Goal: Use online tool/utility: Use online tool/utility

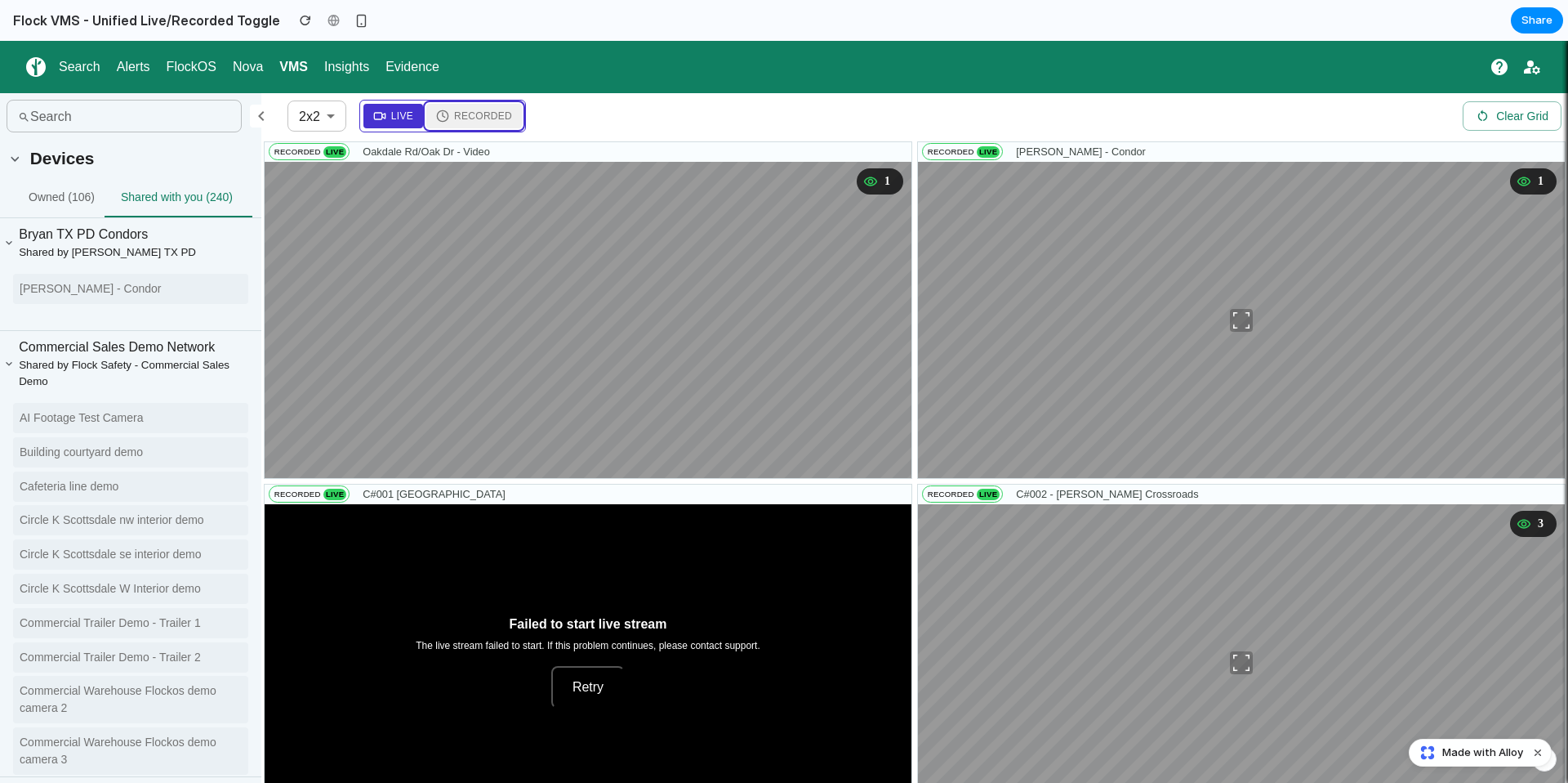
click at [437, 107] on button "Recorded" at bounding box center [474, 116] width 96 height 25
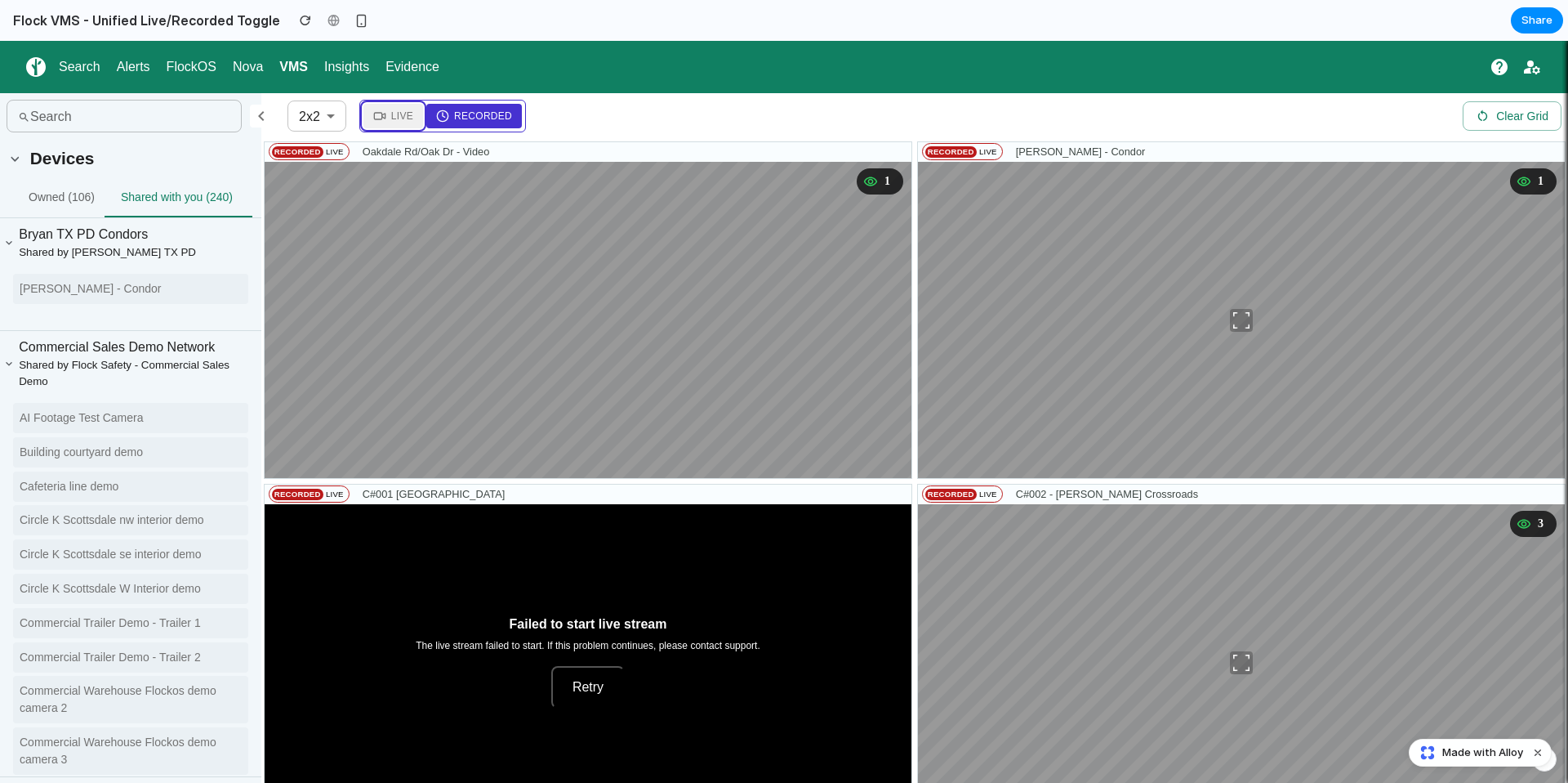
click at [397, 122] on span "Live" at bounding box center [402, 116] width 22 height 15
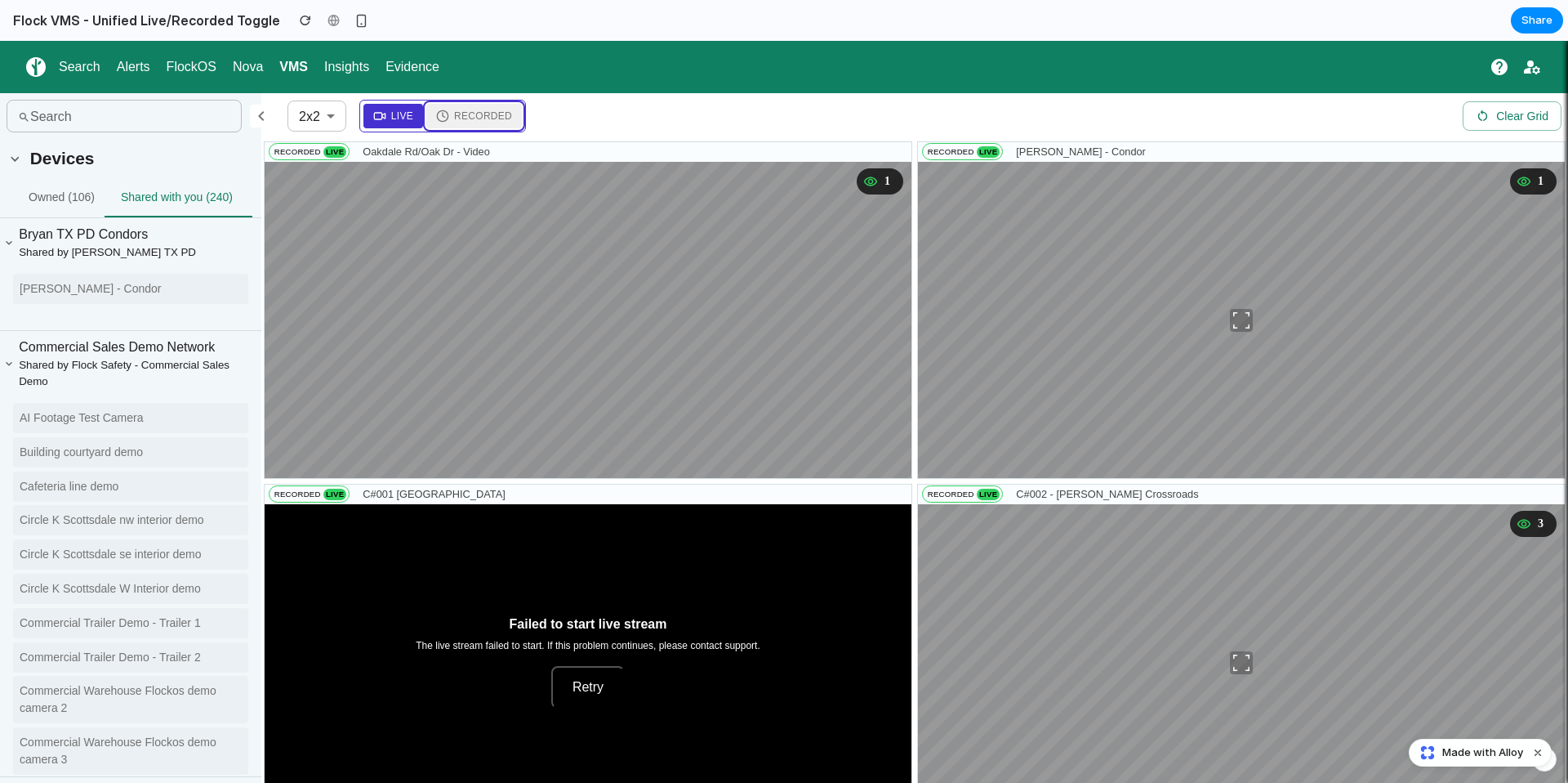
click at [501, 118] on span "Recorded" at bounding box center [483, 116] width 58 height 15
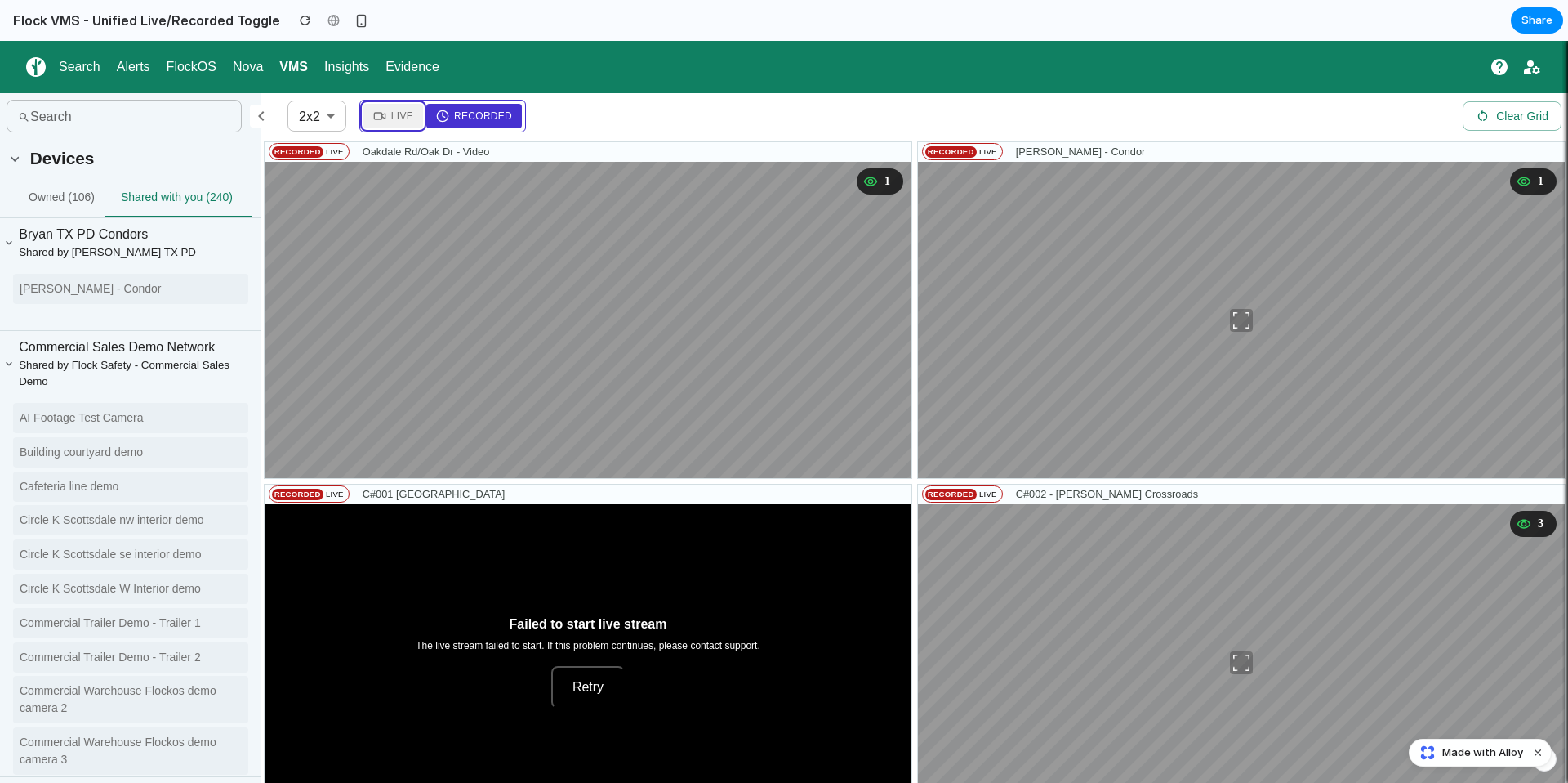
click at [376, 116] on icon at bounding box center [379, 116] width 13 height 13
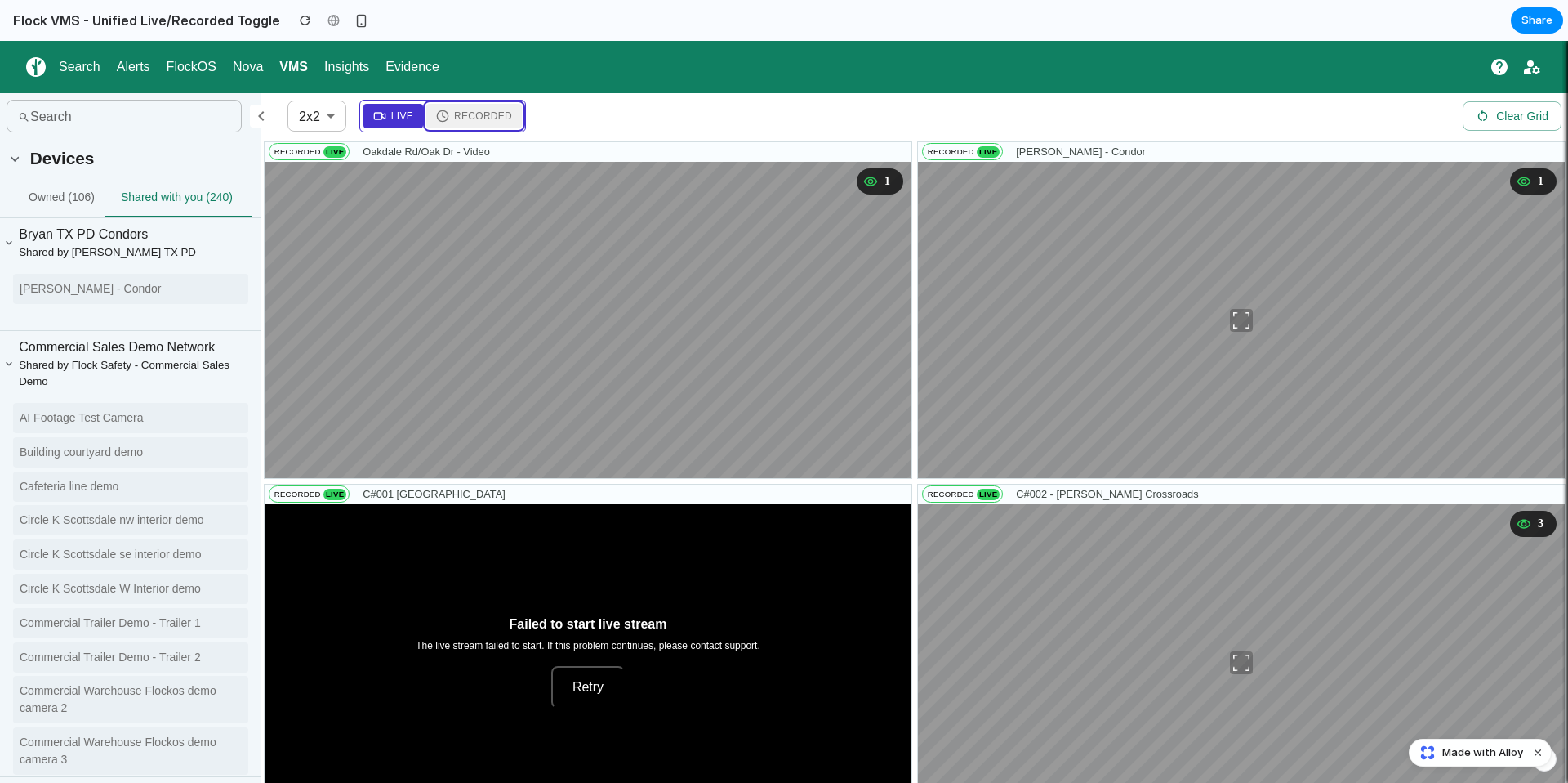
click at [467, 117] on span "Recorded" at bounding box center [483, 116] width 58 height 15
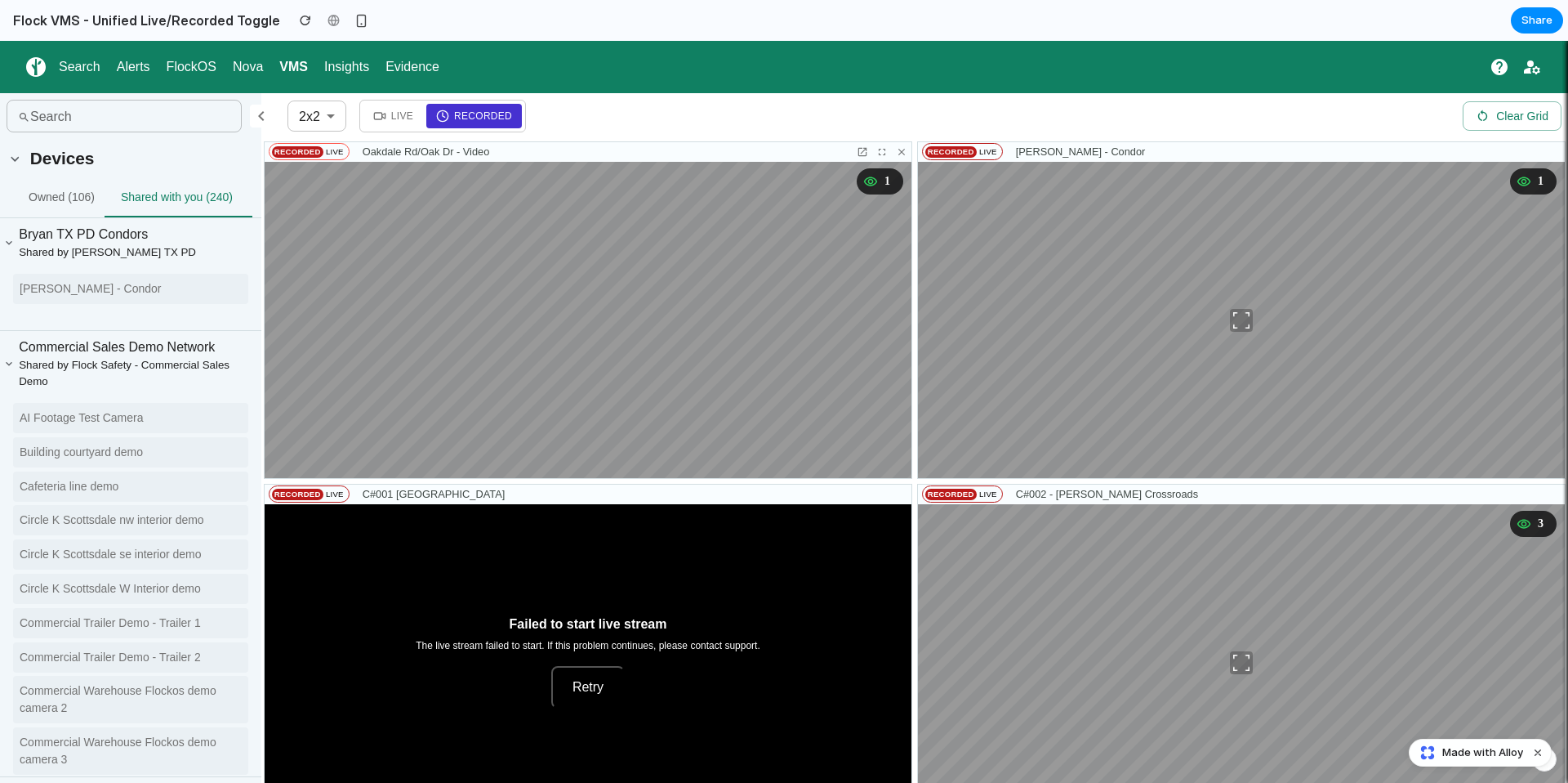
click at [333, 152] on span "Live" at bounding box center [334, 151] width 23 height 11
click at [383, 113] on icon at bounding box center [379, 116] width 13 height 13
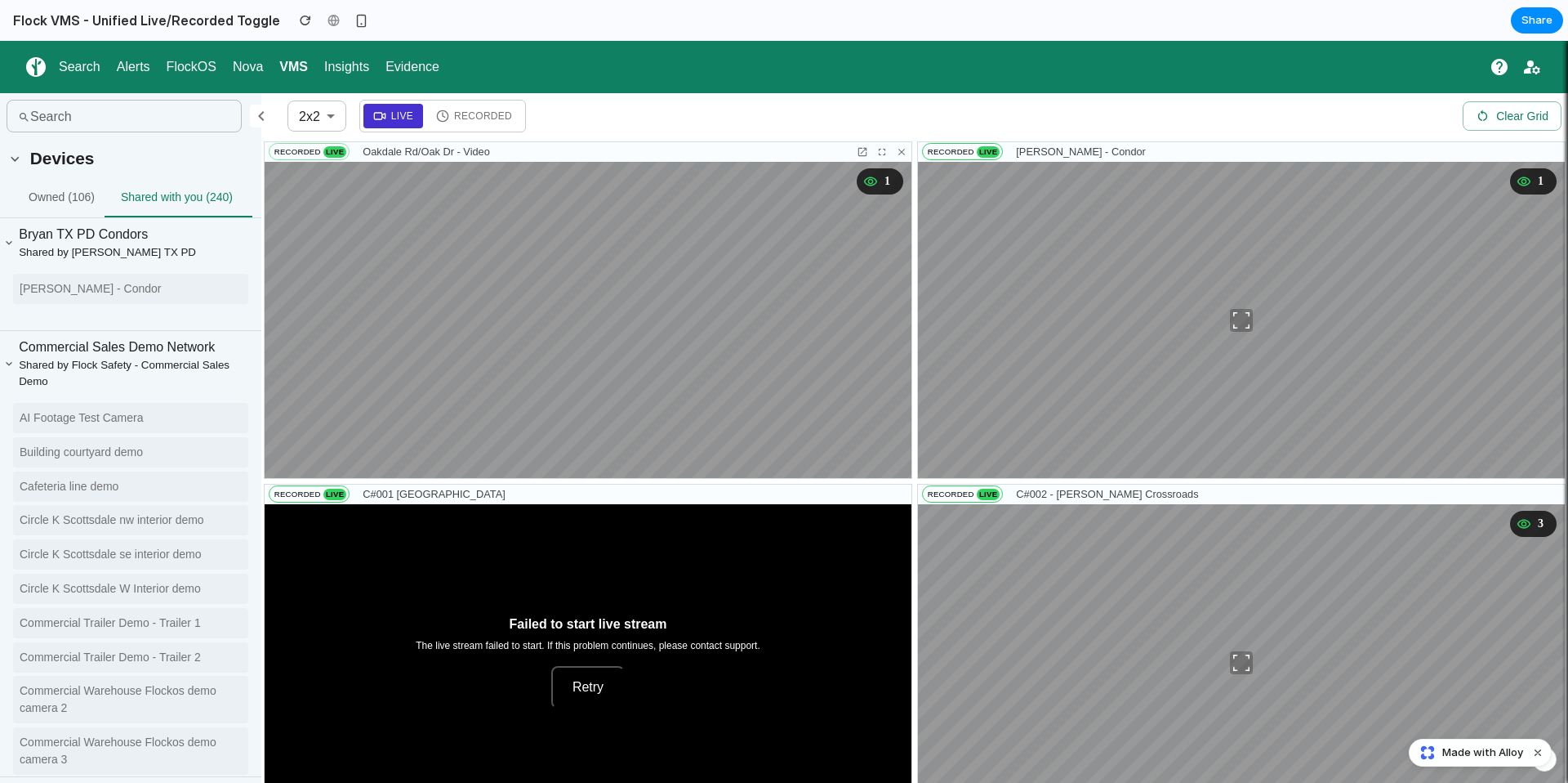
click at [302, 152] on span "Recorded" at bounding box center [297, 151] width 52 height 11
click at [462, 111] on span "Recorded" at bounding box center [483, 116] width 58 height 15
